Goal: Find specific page/section: Find specific page/section

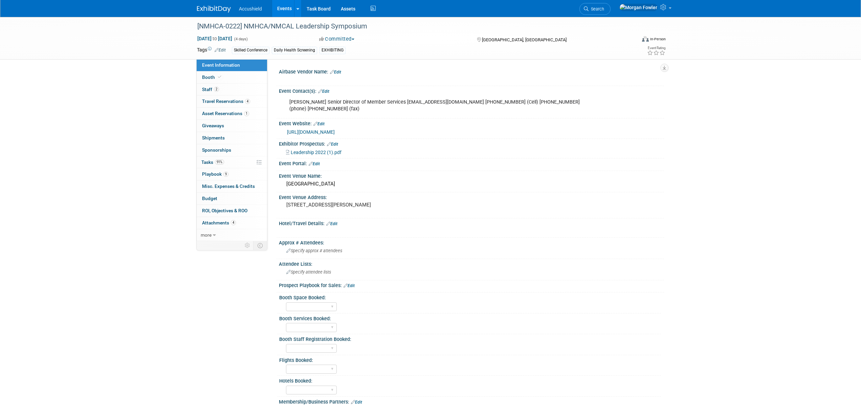
click at [205, 8] on img at bounding box center [214, 9] width 34 height 7
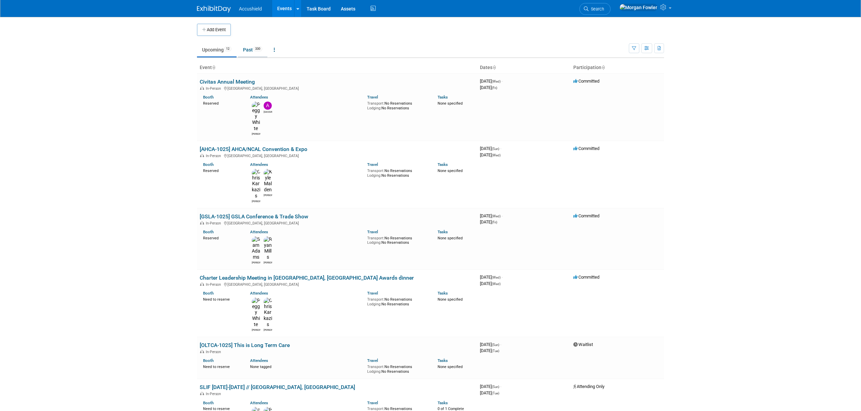
click at [248, 49] on link "Past 330" at bounding box center [252, 49] width 29 height 13
